Goal: Task Accomplishment & Management: Use online tool/utility

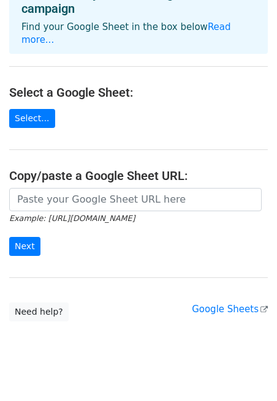
scroll to position [86, 0]
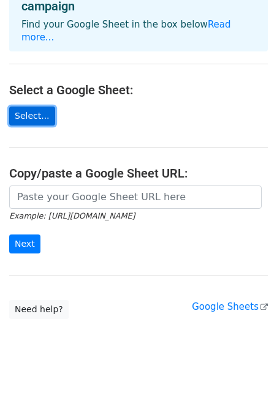
click at [39, 107] on link "Select..." at bounding box center [32, 116] width 46 height 19
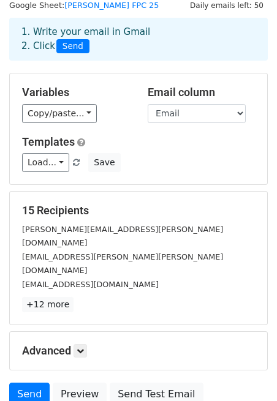
scroll to position [84, 0]
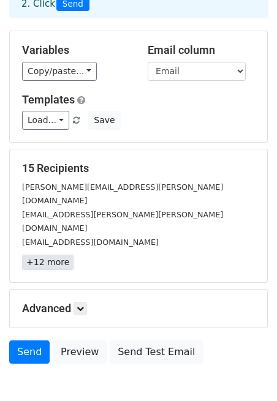
click at [50, 255] on link "+12 more" at bounding box center [47, 262] width 51 height 15
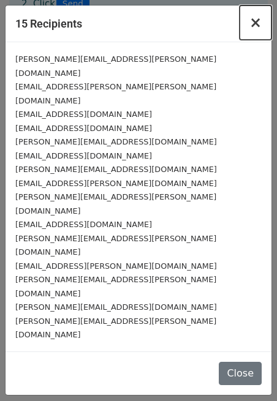
click at [258, 23] on span "×" at bounding box center [255, 22] width 12 height 17
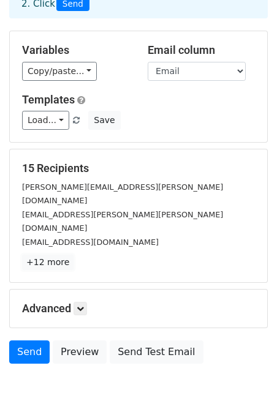
scroll to position [0, 0]
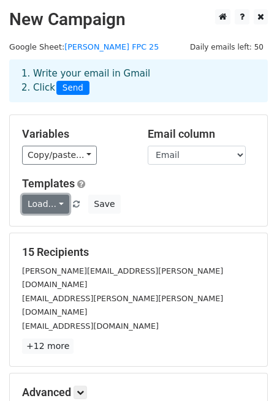
click at [55, 205] on link "Load..." at bounding box center [45, 204] width 47 height 19
click at [203, 214] on div "Variables Copy/paste... {{Company Name (FY26 Target)}} {{Company Name (Registra…" at bounding box center [138, 170] width 257 height 111
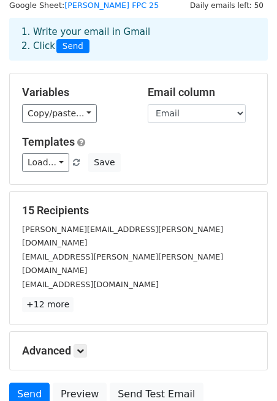
scroll to position [120, 0]
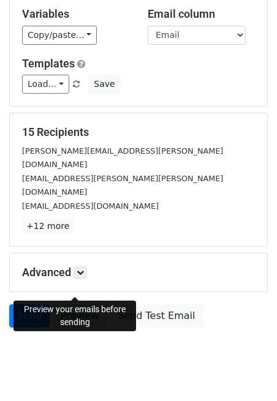
click at [72, 304] on link "Preview" at bounding box center [80, 315] width 54 height 23
click at [74, 304] on link "Preview" at bounding box center [80, 315] width 54 height 23
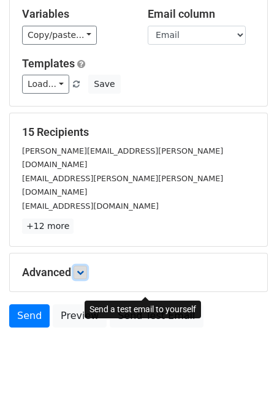
click at [80, 266] on link at bounding box center [80, 272] width 13 height 13
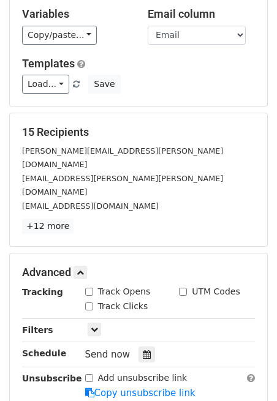
click at [91, 288] on input "Track Opens" at bounding box center [89, 292] width 8 height 8
checkbox input "true"
click at [91, 303] on input "Track Clicks" at bounding box center [89, 307] width 8 height 8
checkbox input "true"
click at [91, 285] on div "Track Opens" at bounding box center [118, 291] width 66 height 13
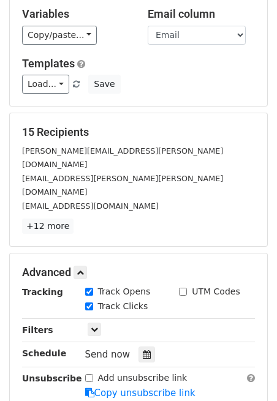
click at [91, 285] on div "Track Opens UTM Codes Track Clicks" at bounding box center [170, 299] width 189 height 29
click at [89, 288] on input "Track Opens" at bounding box center [89, 292] width 8 height 8
click at [94, 300] on div "Track Clicks" at bounding box center [123, 307] width 94 height 15
click at [91, 288] on input "Track Opens" at bounding box center [89, 292] width 8 height 8
checkbox input "true"
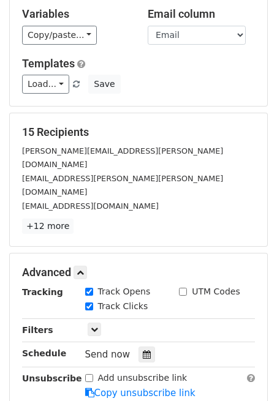
click at [94, 300] on div "Track Clicks" at bounding box center [116, 306] width 63 height 13
click at [88, 303] on input "Track Clicks" at bounding box center [89, 307] width 8 height 8
checkbox input "false"
click at [91, 288] on input "Track Opens" at bounding box center [89, 292] width 8 height 8
checkbox input "false"
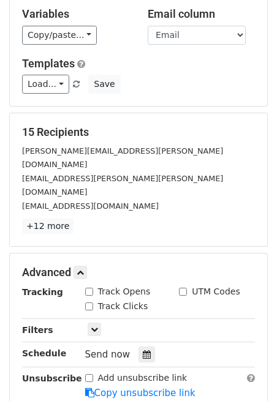
scroll to position [162, 0]
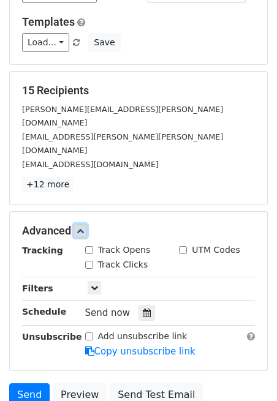
click at [83, 227] on icon at bounding box center [80, 230] width 7 height 7
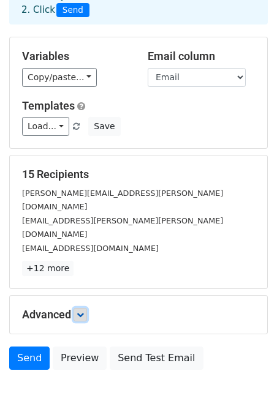
scroll to position [36, 0]
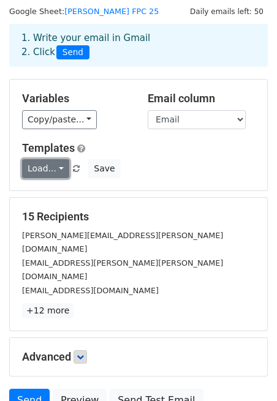
click at [64, 167] on link "Load..." at bounding box center [45, 168] width 47 height 19
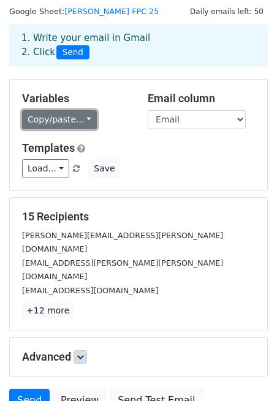
click at [86, 123] on link "Copy/paste..." at bounding box center [59, 119] width 75 height 19
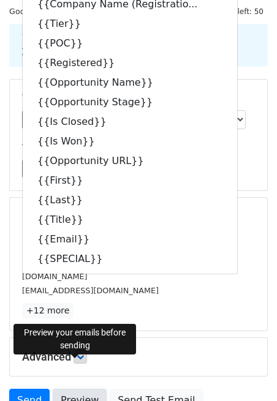
click at [75, 389] on link "Preview" at bounding box center [80, 400] width 54 height 23
click at [83, 389] on link "Preview" at bounding box center [80, 400] width 54 height 23
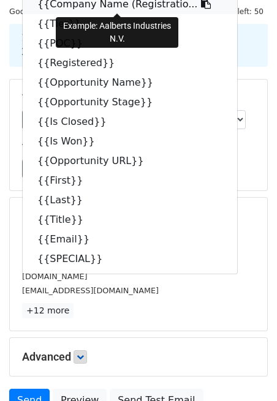
click at [46, 7] on link "{{Company Name (Registratio..." at bounding box center [130, 4] width 214 height 20
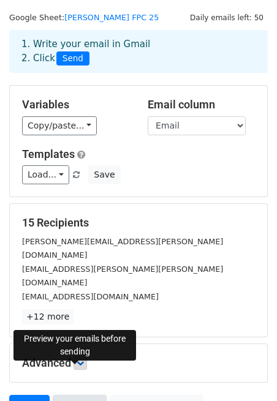
click at [73, 395] on link "Preview" at bounding box center [80, 406] width 54 height 23
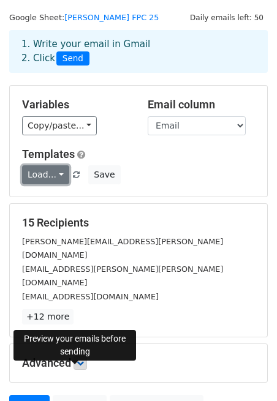
click at [57, 174] on link "Load..." at bounding box center [45, 174] width 47 height 19
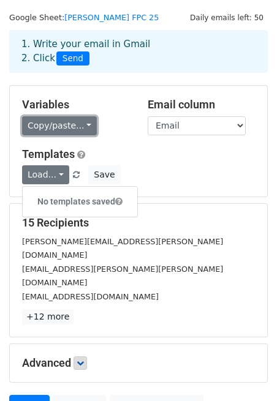
click at [85, 126] on link "Copy/paste..." at bounding box center [59, 125] width 75 height 19
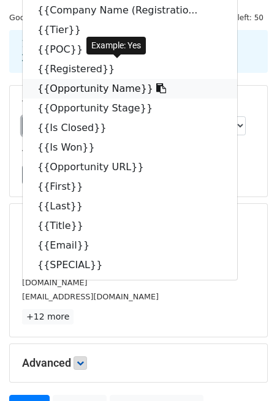
scroll to position [0, 0]
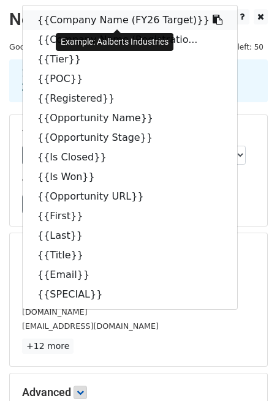
click at [51, 17] on link "{{Company Name (FY26 Target)}}" at bounding box center [130, 20] width 214 height 20
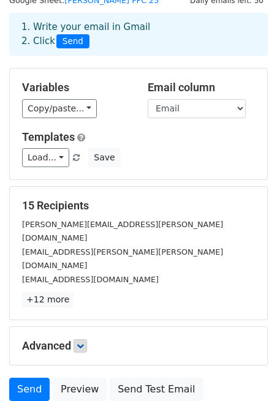
scroll to position [47, 0]
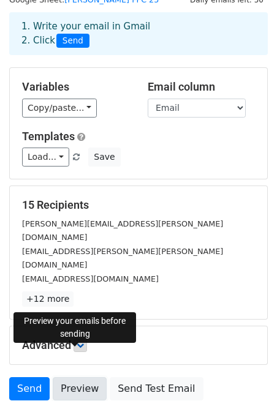
click at [70, 377] on link "Preview" at bounding box center [80, 388] width 54 height 23
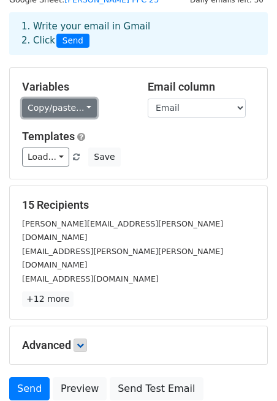
click at [86, 104] on link "Copy/paste..." at bounding box center [59, 108] width 75 height 19
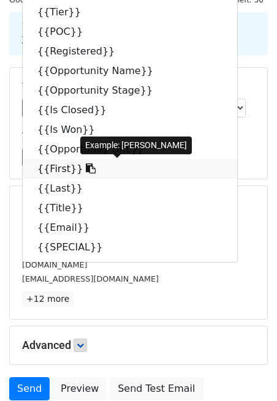
click at [56, 167] on link "{{First}}" at bounding box center [130, 169] width 214 height 20
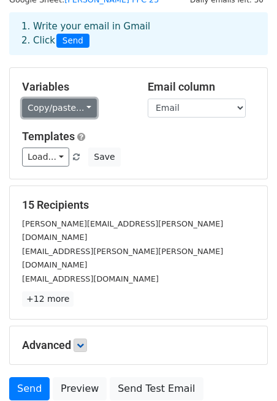
click at [84, 109] on link "Copy/paste..." at bounding box center [59, 108] width 75 height 19
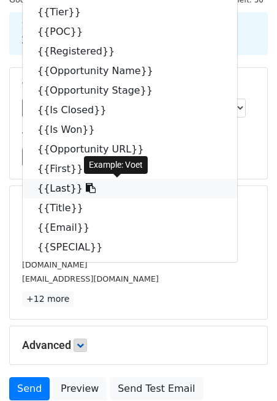
click at [58, 187] on link "{{Last}}" at bounding box center [130, 189] width 214 height 20
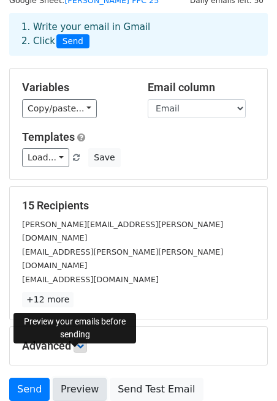
click at [76, 378] on link "Preview" at bounding box center [80, 389] width 54 height 23
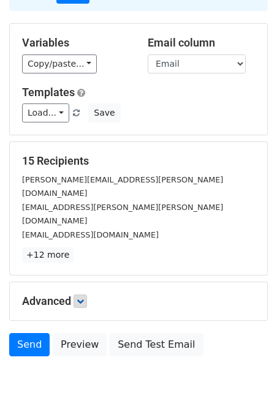
scroll to position [120, 0]
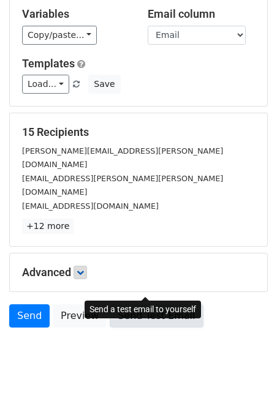
click at [140, 304] on link "Send Test Email" at bounding box center [156, 315] width 93 height 23
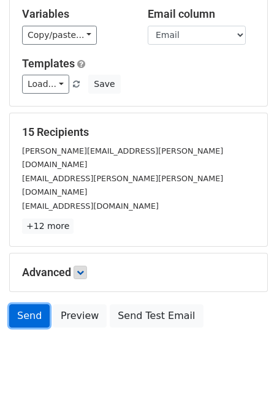
click at [28, 304] on link "Send" at bounding box center [29, 315] width 40 height 23
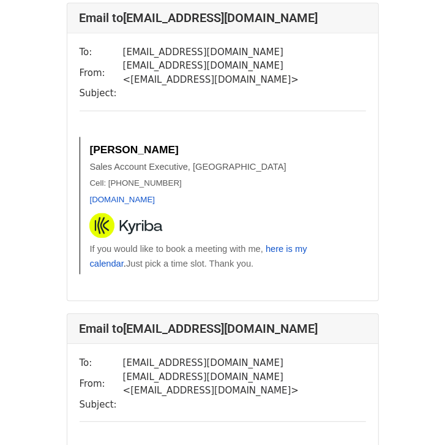
scroll to position [869, 0]
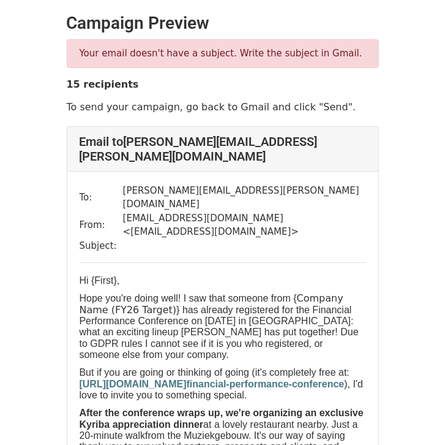
drag, startPoint x: 88, startPoint y: 251, endPoint x: 364, endPoint y: 260, distance: 277.0
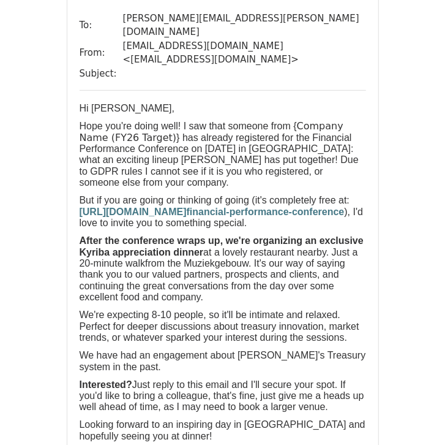
scroll to position [174, 0]
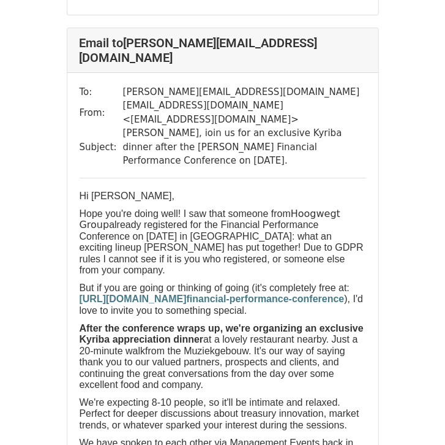
scroll to position [3147, 0]
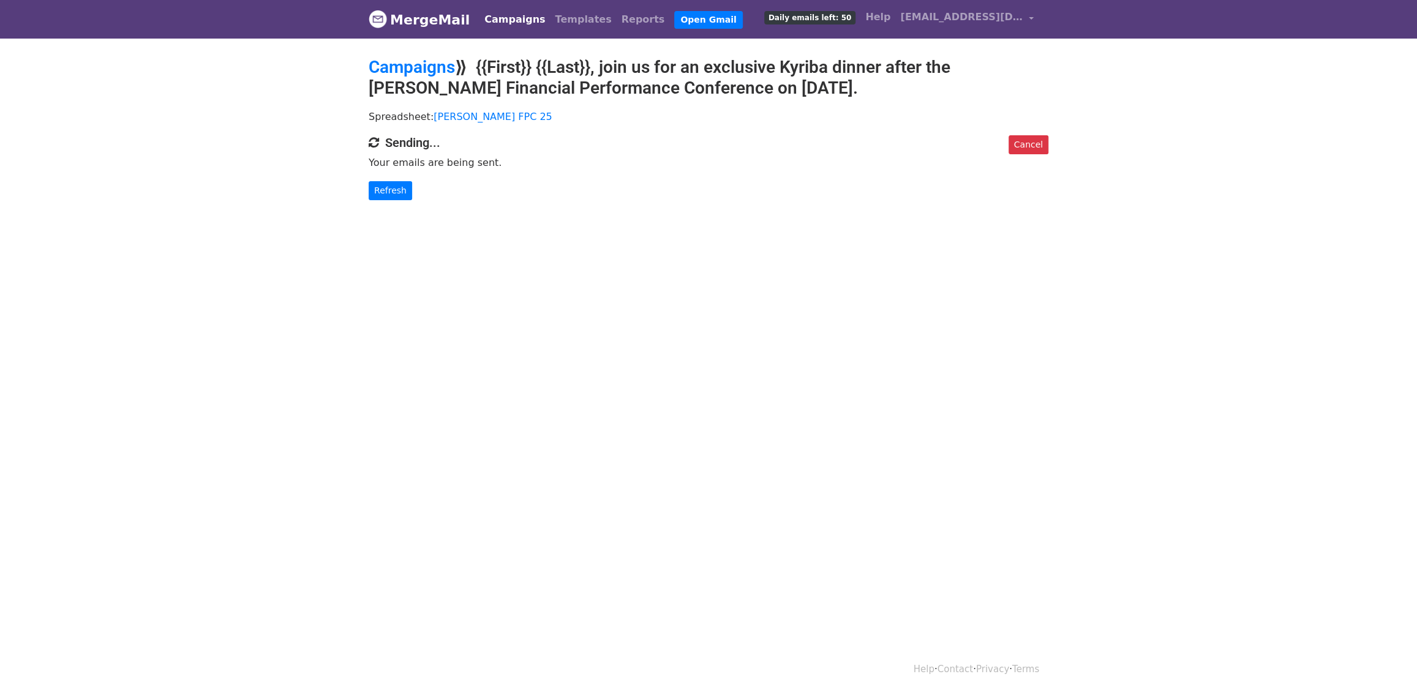
scroll to position [1, 0]
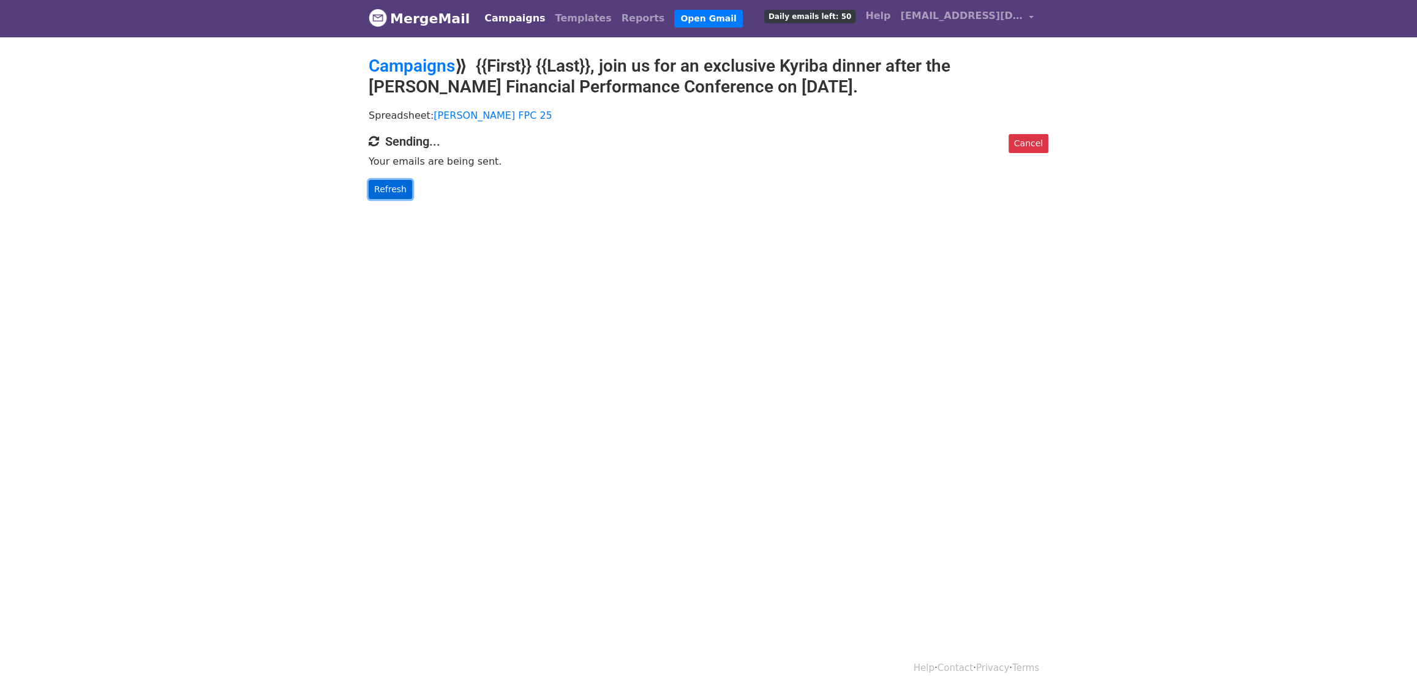
click at [385, 187] on link "Refresh" at bounding box center [390, 189] width 43 height 19
